Goal: Task Accomplishment & Management: Complete application form

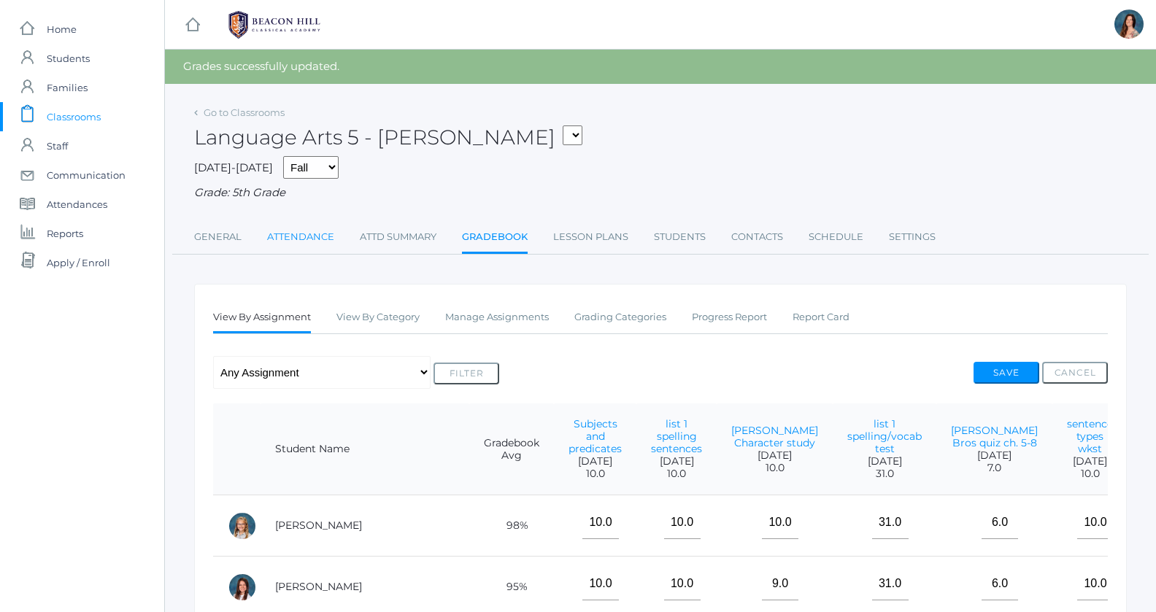
click at [296, 234] on link "Attendance" at bounding box center [300, 237] width 67 height 29
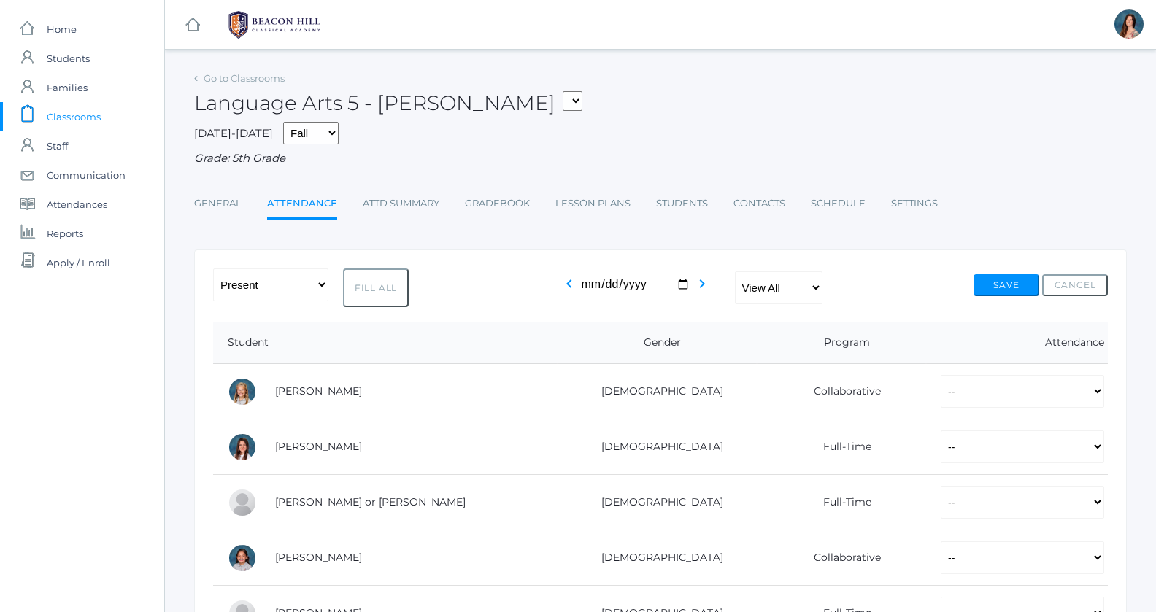
click at [359, 279] on button "Fill All" at bounding box center [376, 288] width 66 height 39
select select "P"
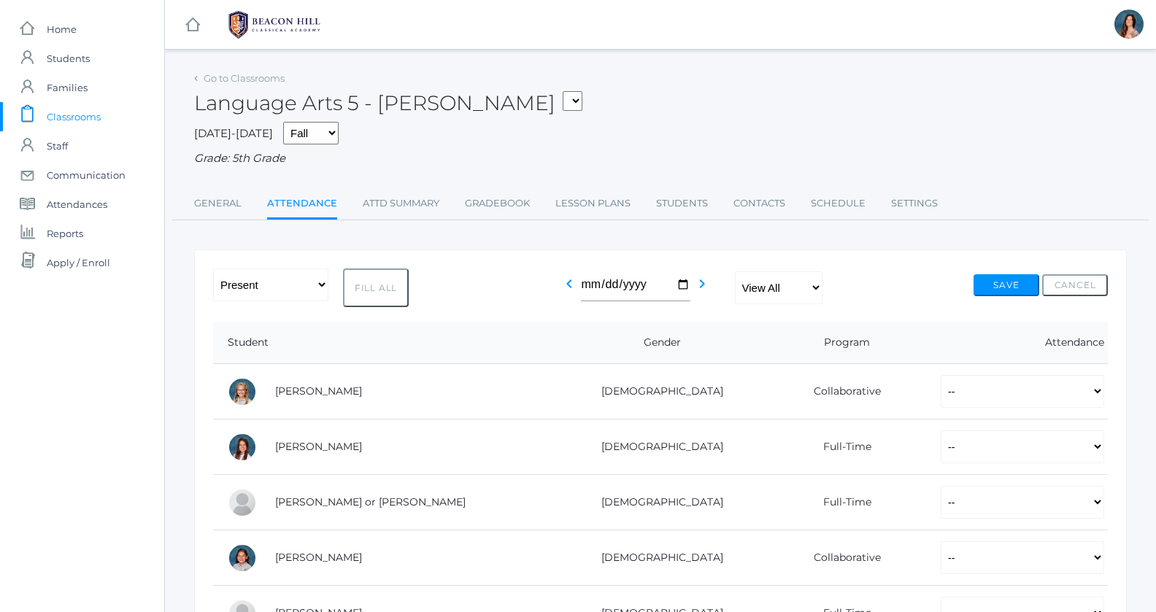
select select "P"
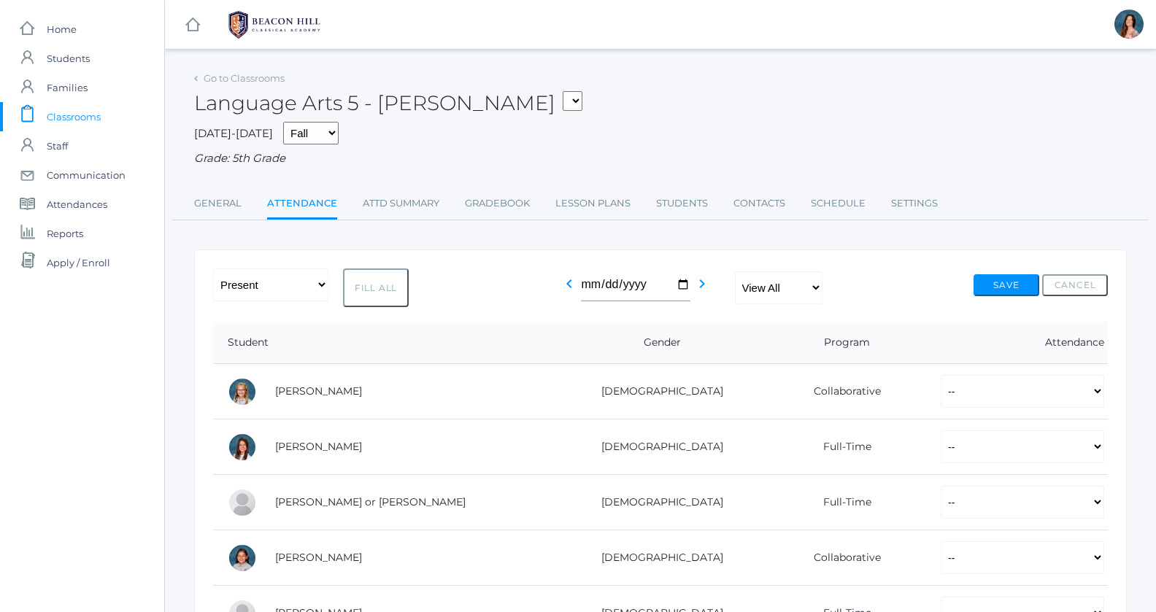
select select "P"
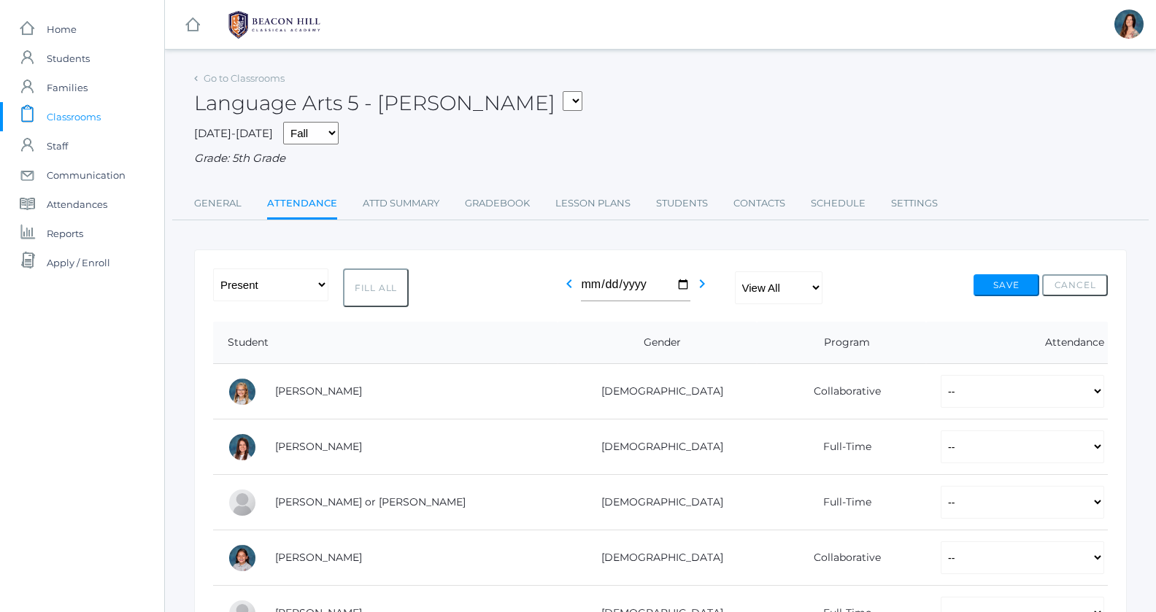
select select "P"
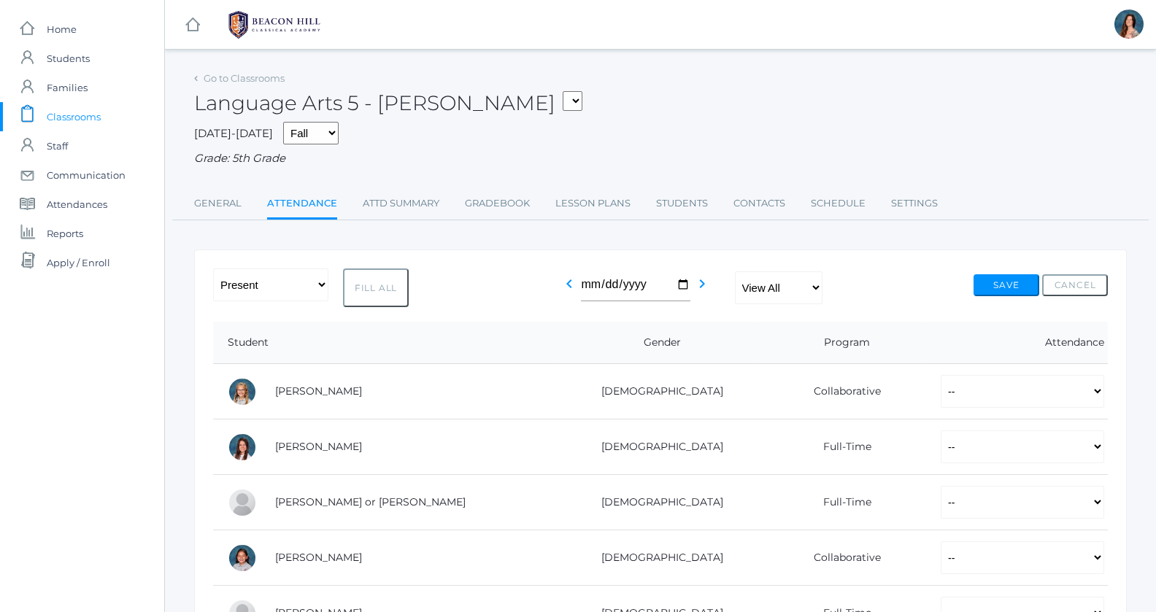
select select "P"
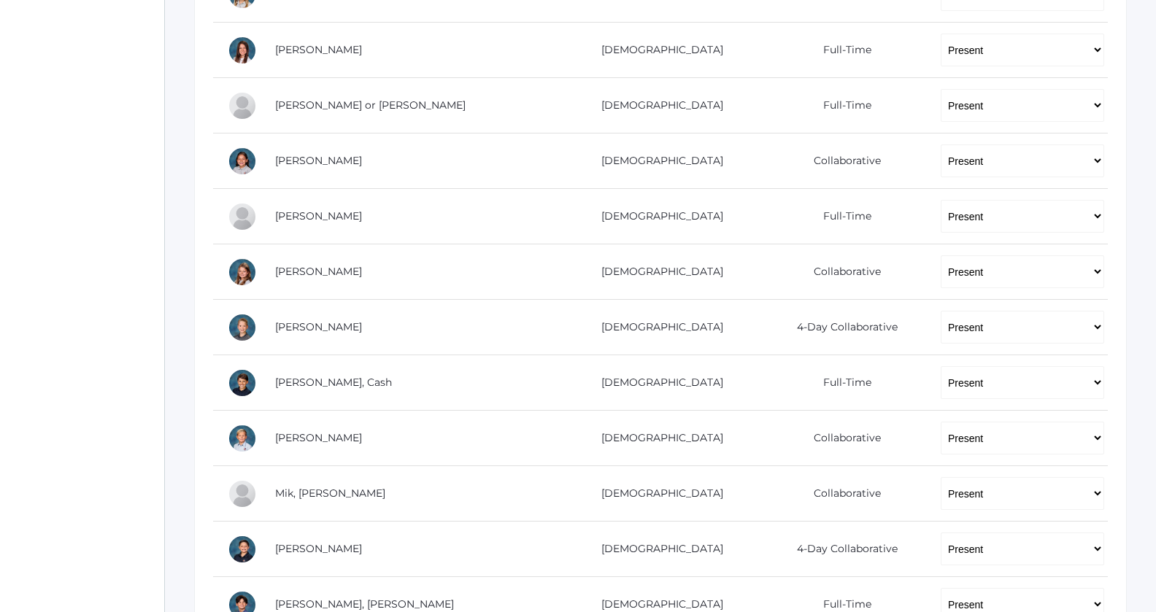
scroll to position [398, 0]
select select "AU"
click option "Absent Unexcused" at bounding box center [0, 0] width 0 height 0
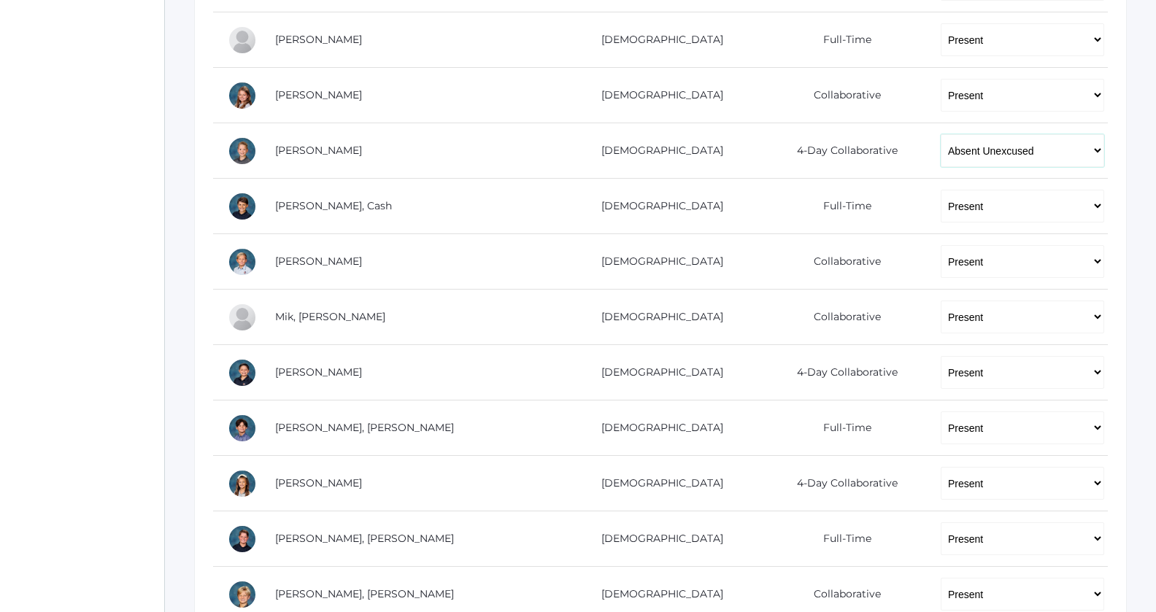
scroll to position [575, 0]
select select "AE"
click option "Absent Excused" at bounding box center [0, 0] width 0 height 0
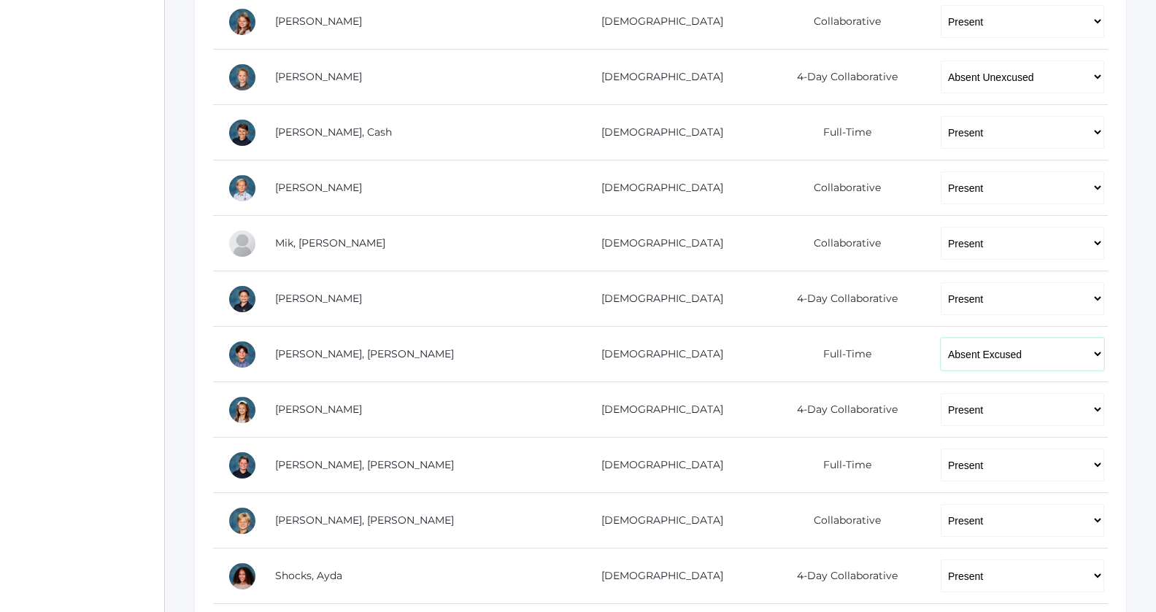
scroll to position [660, 0]
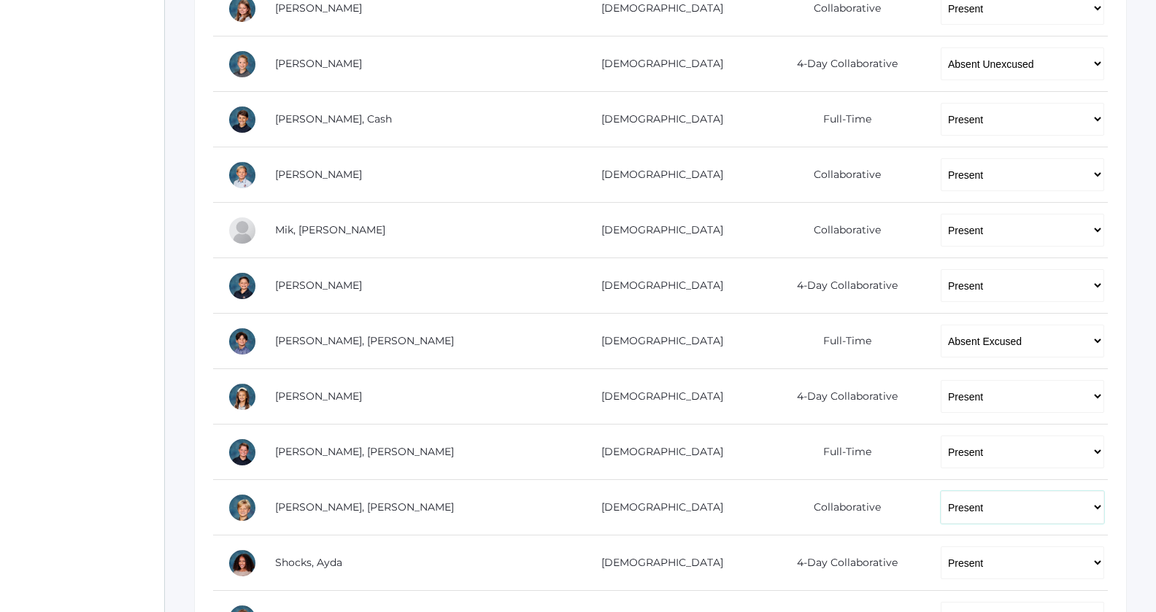
select select "AU"
click option "Absent Unexcused" at bounding box center [0, 0] width 0 height 0
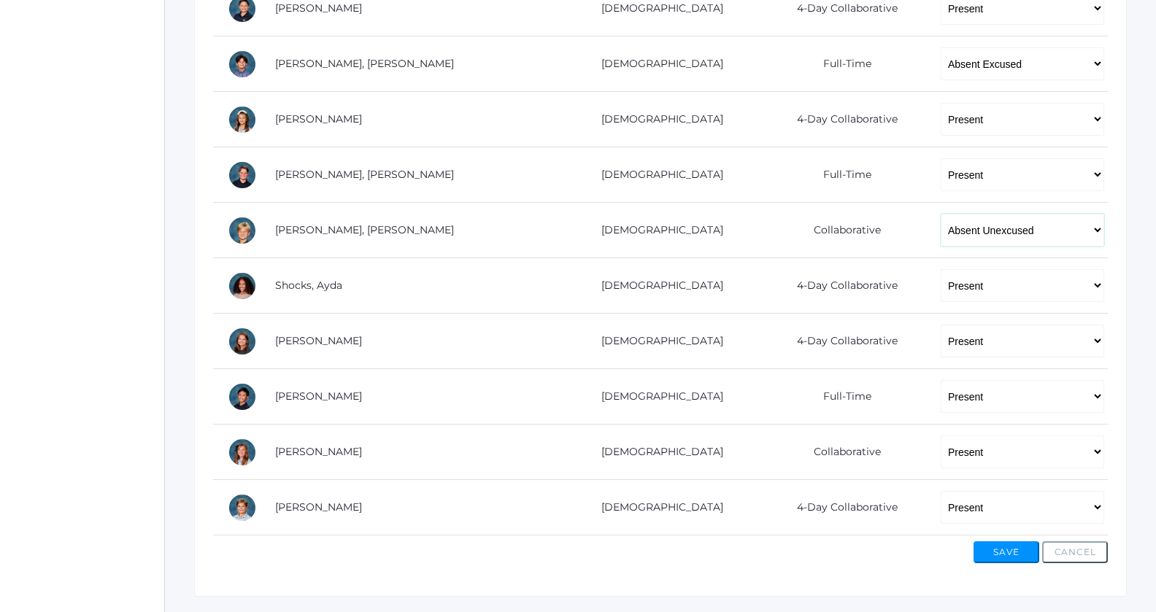
scroll to position [941, 0]
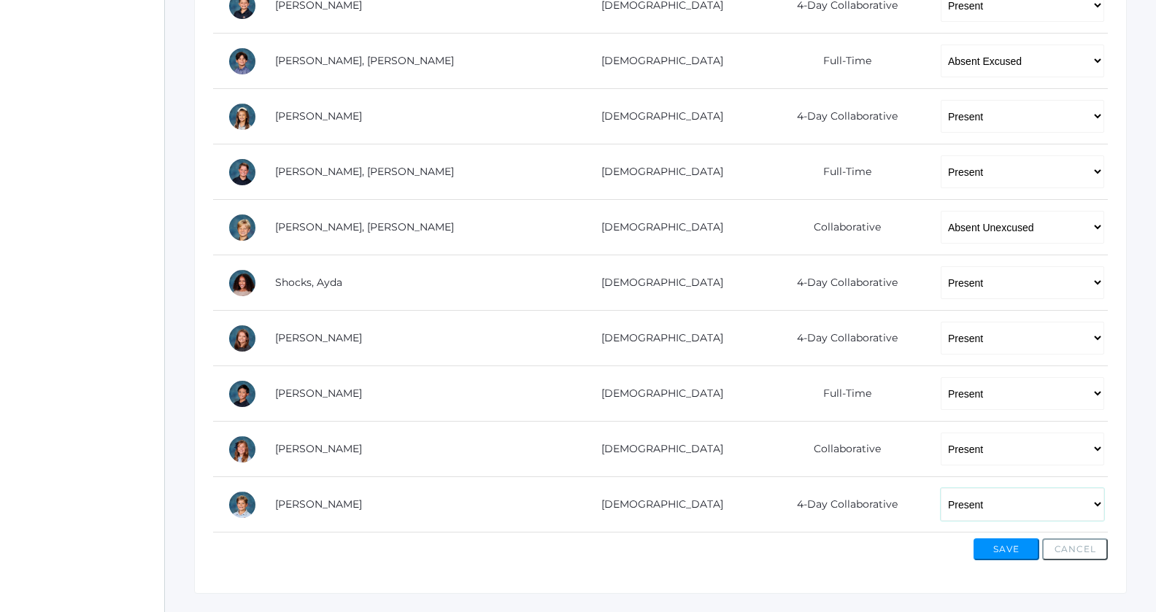
select select "AU"
click option "Absent Unexcused" at bounding box center [0, 0] width 0 height 0
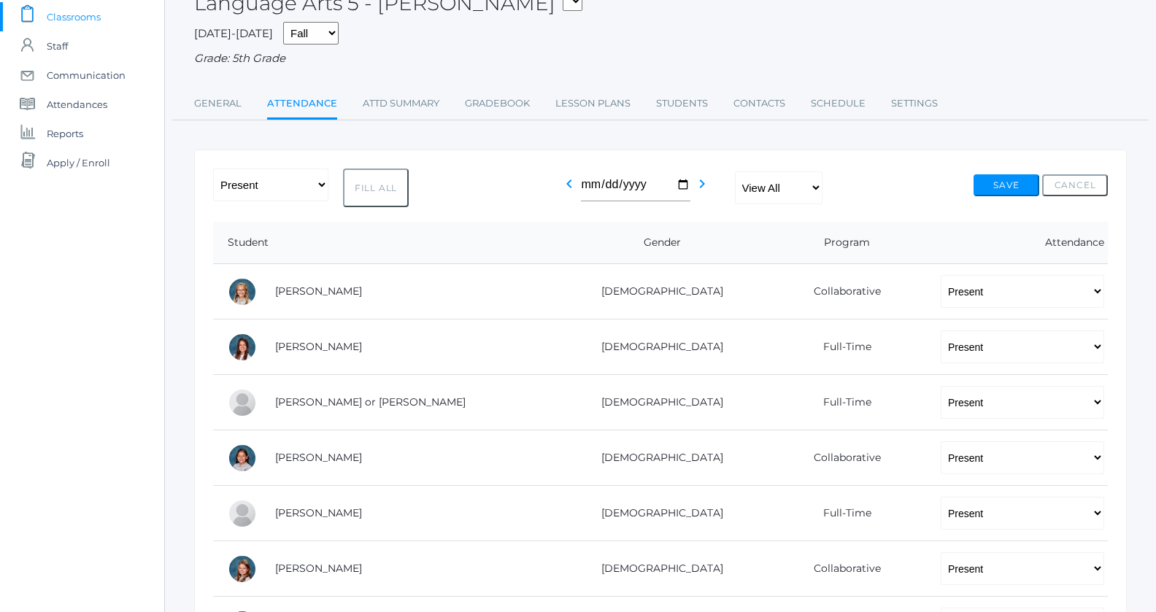
scroll to position [0, 0]
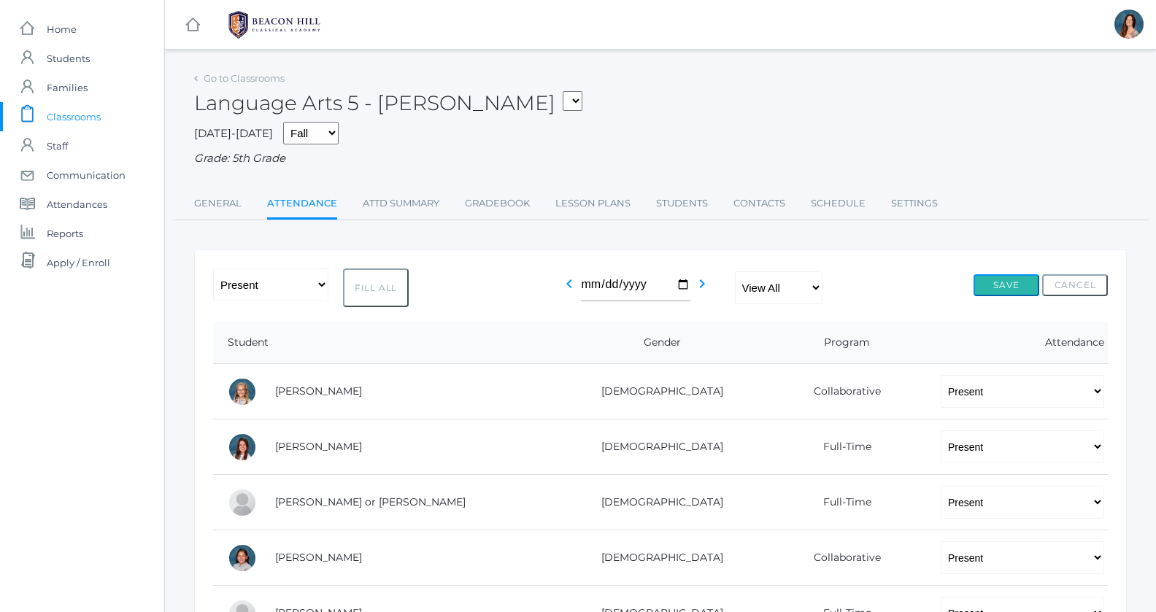
click at [990, 276] on button "Save" at bounding box center [1007, 285] width 66 height 22
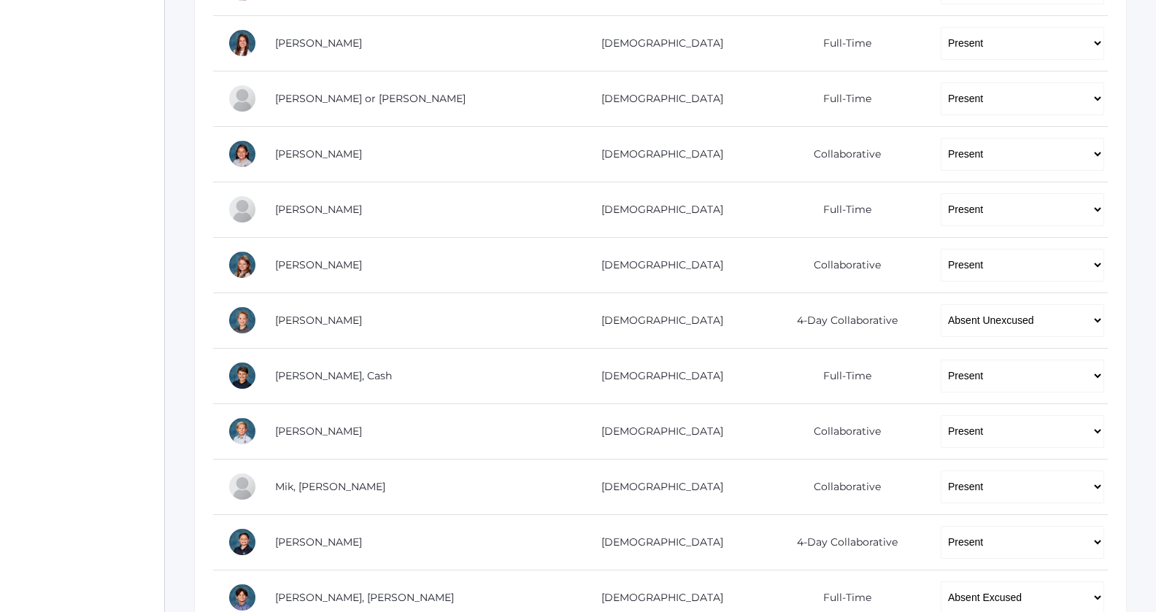
scroll to position [445, 0]
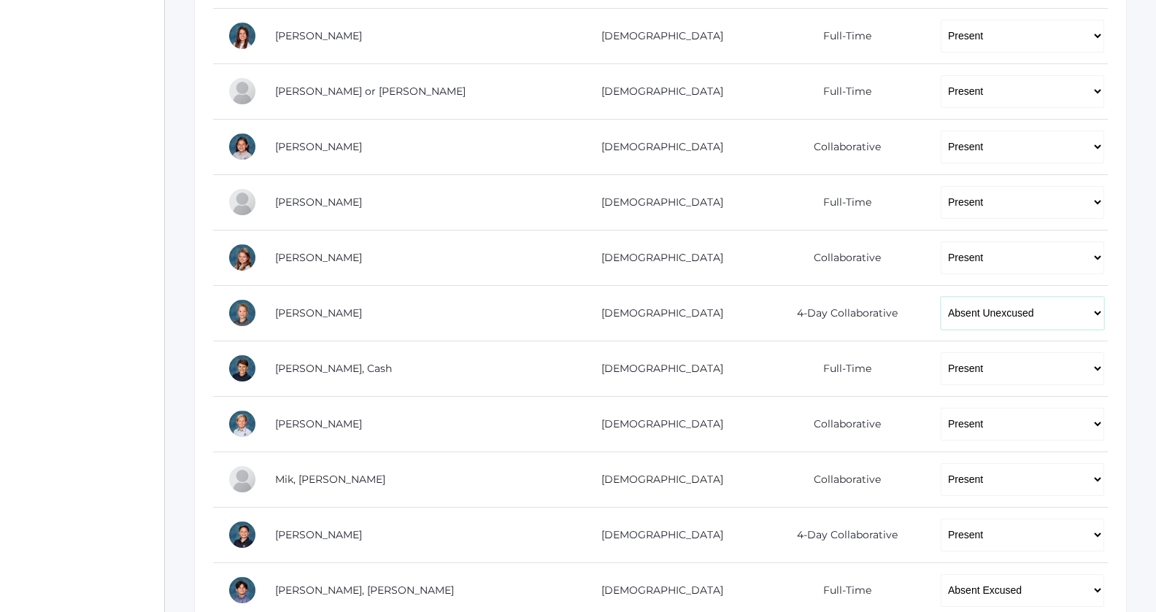
select select "P"
click option "Present" at bounding box center [0, 0] width 0 height 0
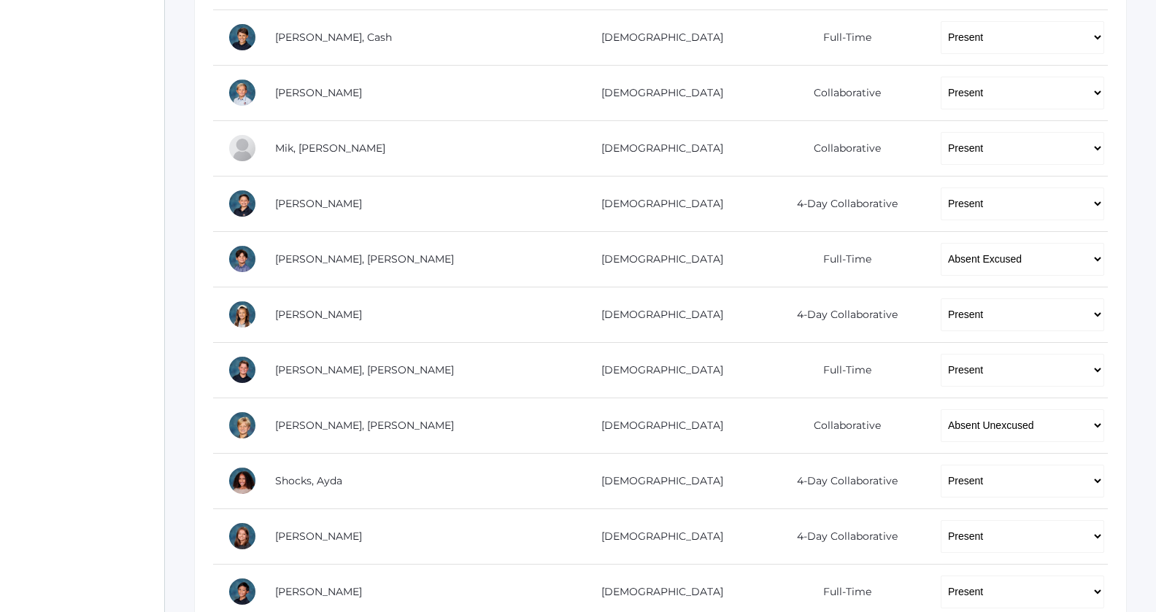
scroll to position [806, 0]
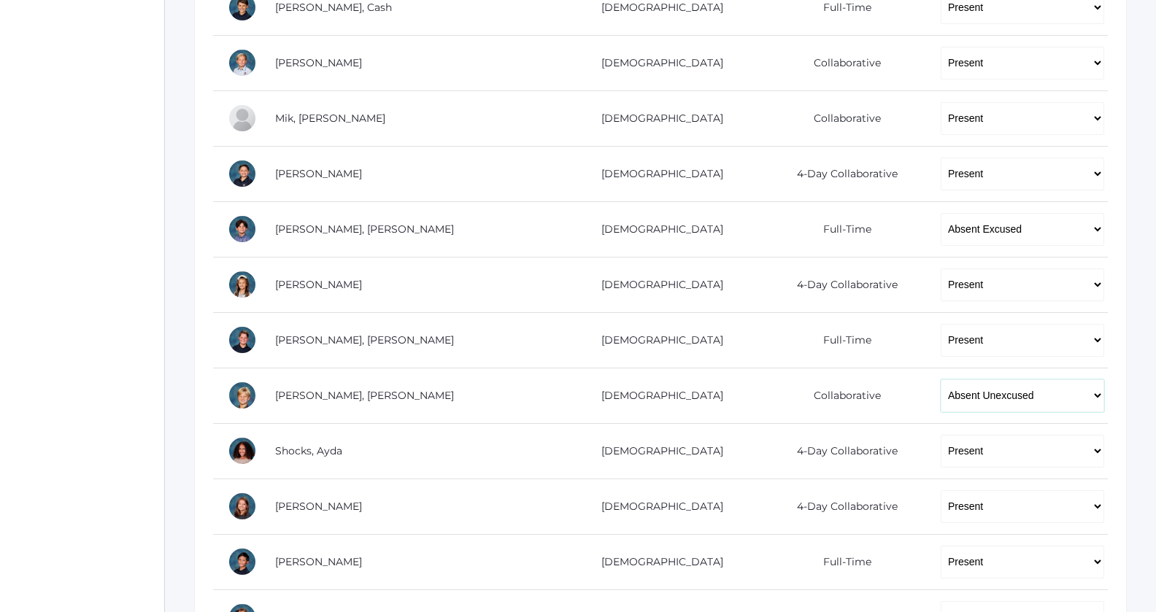
click option "Absent Unexcused" at bounding box center [0, 0] width 0 height 0
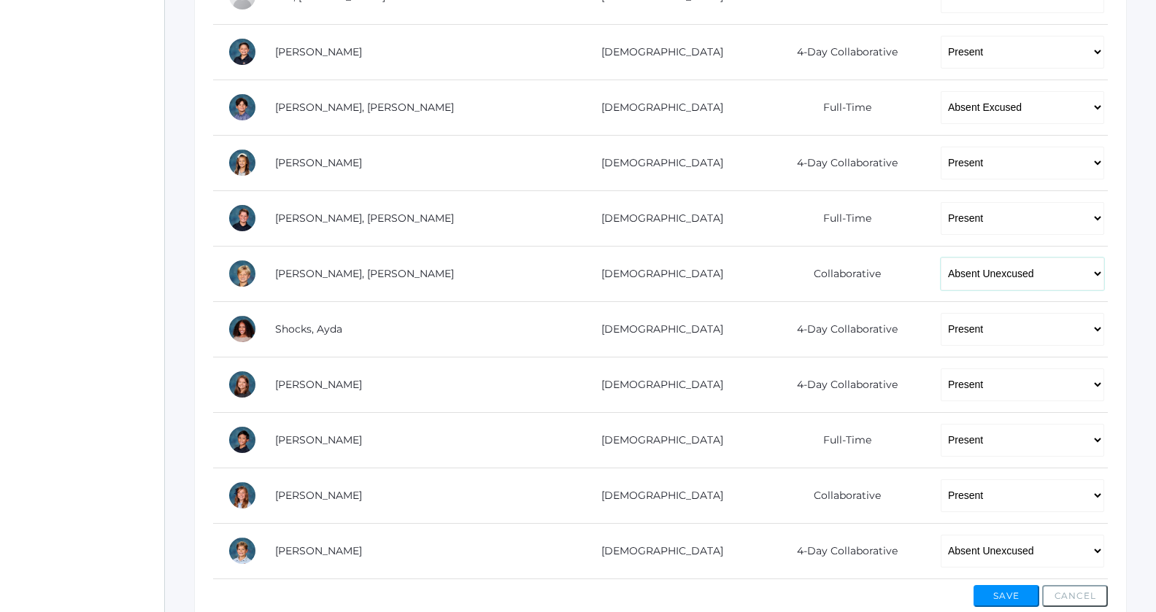
scroll to position [1000, 0]
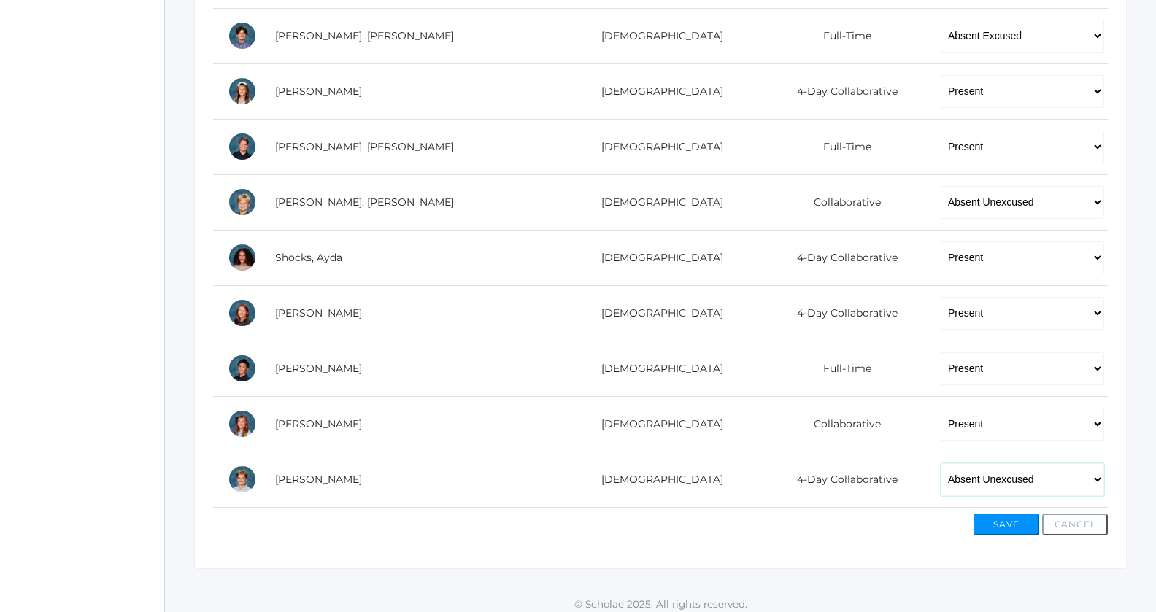
select select "P"
click option "Present" at bounding box center [0, 0] width 0 height 0
click at [995, 517] on button "Save" at bounding box center [1007, 525] width 66 height 22
